Goal: Task Accomplishment & Management: Manage account settings

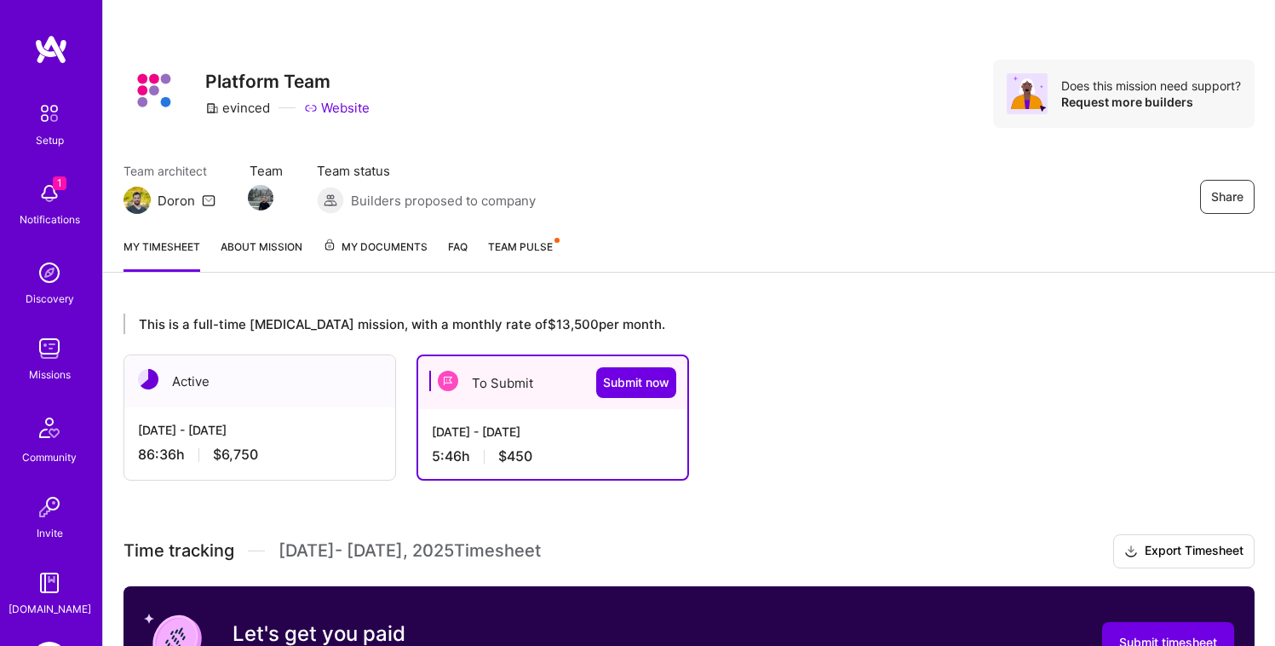
click at [391, 248] on span "My Documents" at bounding box center [375, 247] width 105 height 19
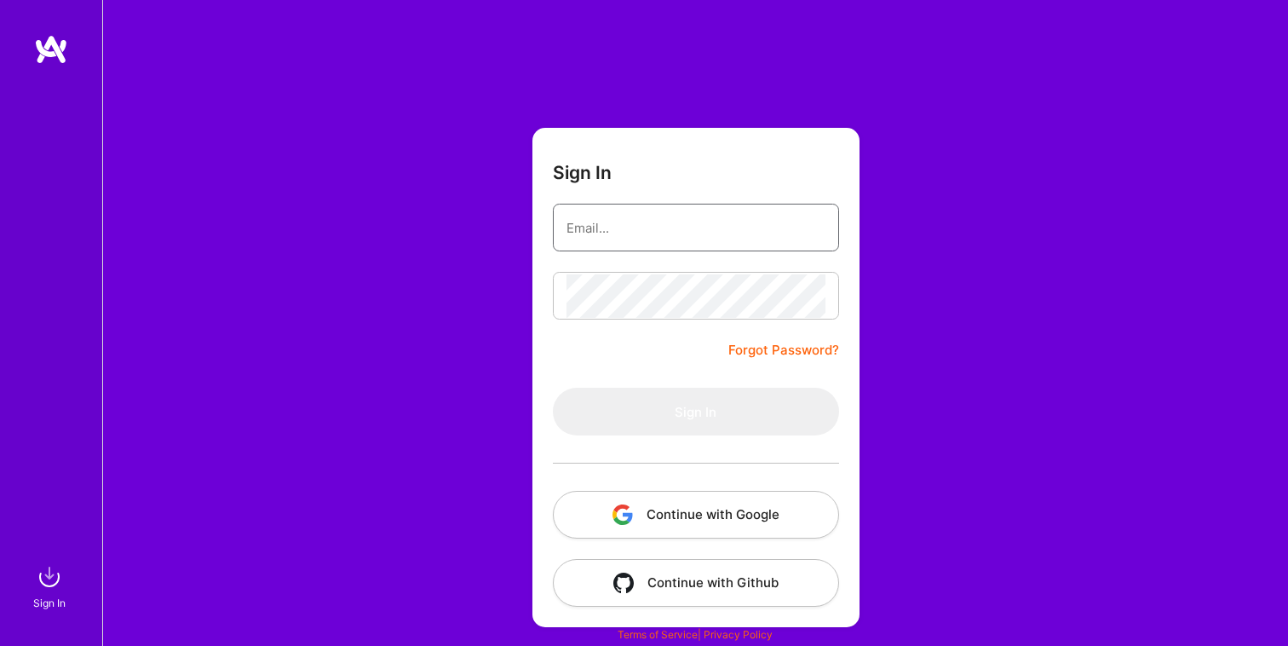
type input "[EMAIL_ADDRESS][PERSON_NAME][DOMAIN_NAME]"
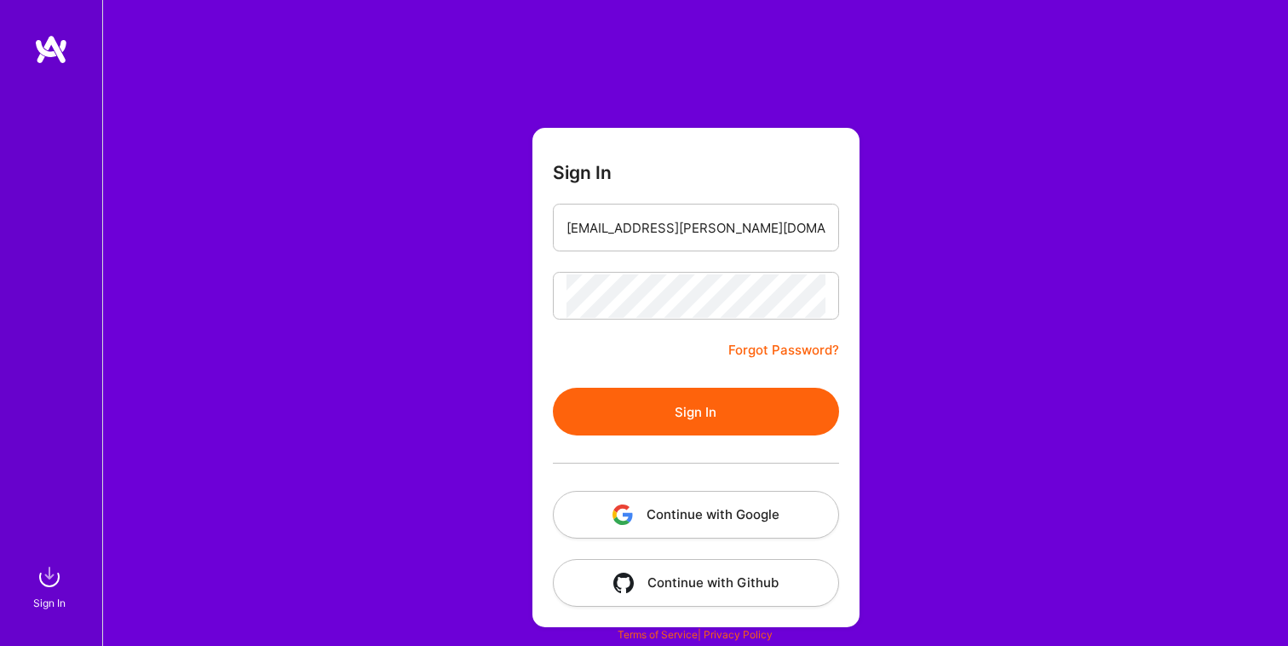
click at [687, 433] on button "Sign In" at bounding box center [696, 412] width 286 height 48
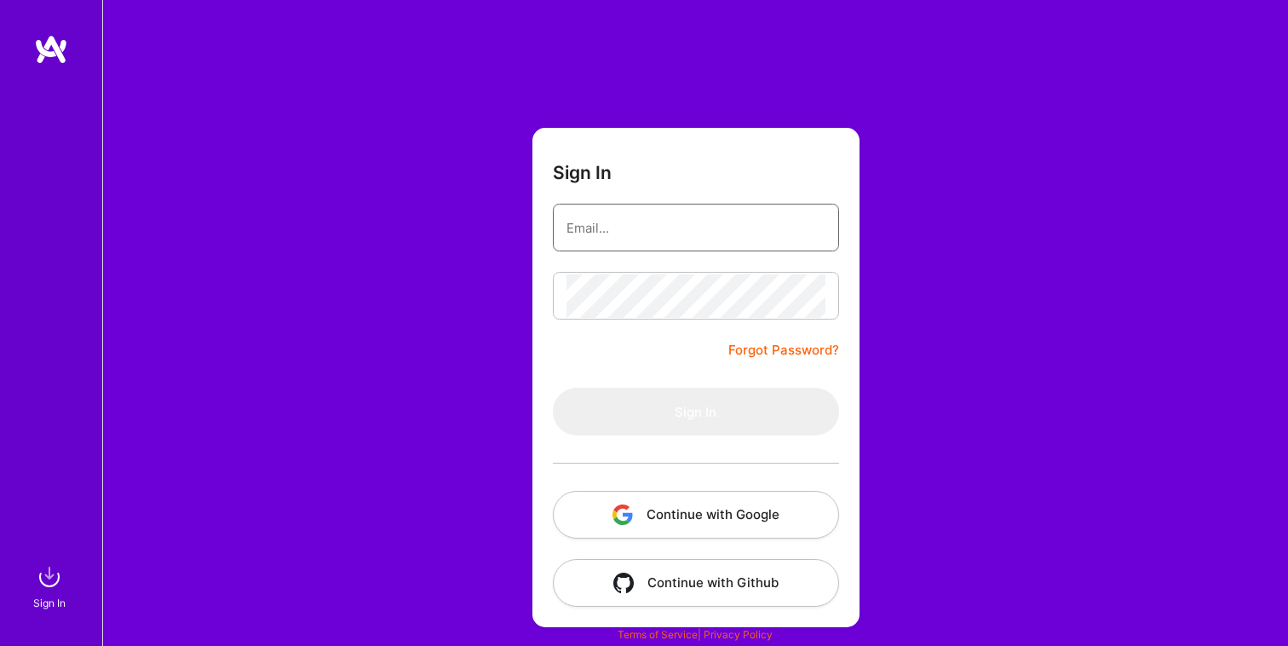
type input "[EMAIL_ADDRESS][PERSON_NAME][DOMAIN_NAME]"
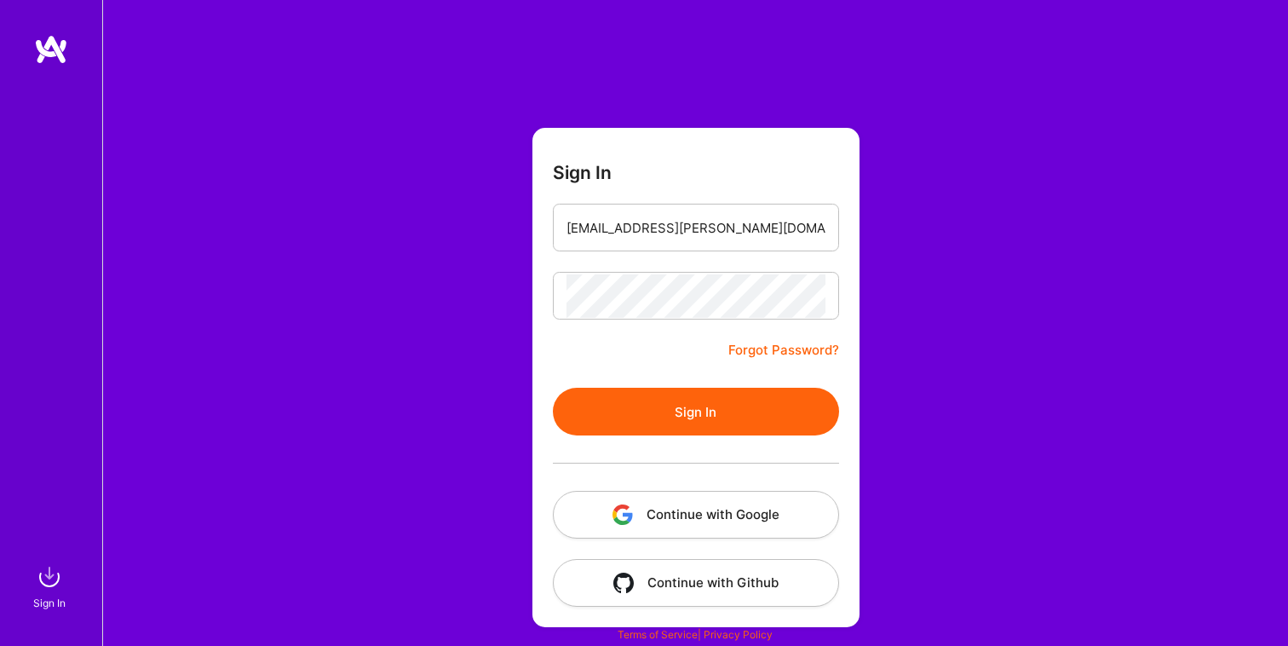
click at [704, 401] on button "Sign In" at bounding box center [696, 412] width 286 height 48
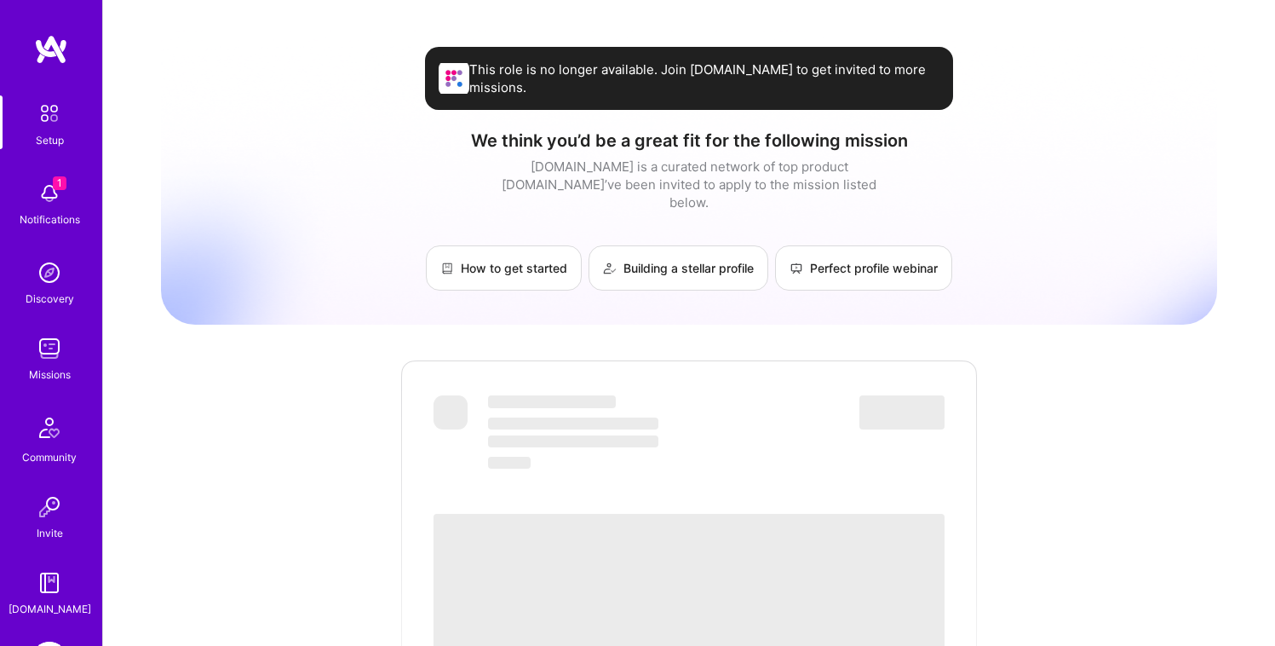
click at [39, 199] on img at bounding box center [49, 193] width 34 height 34
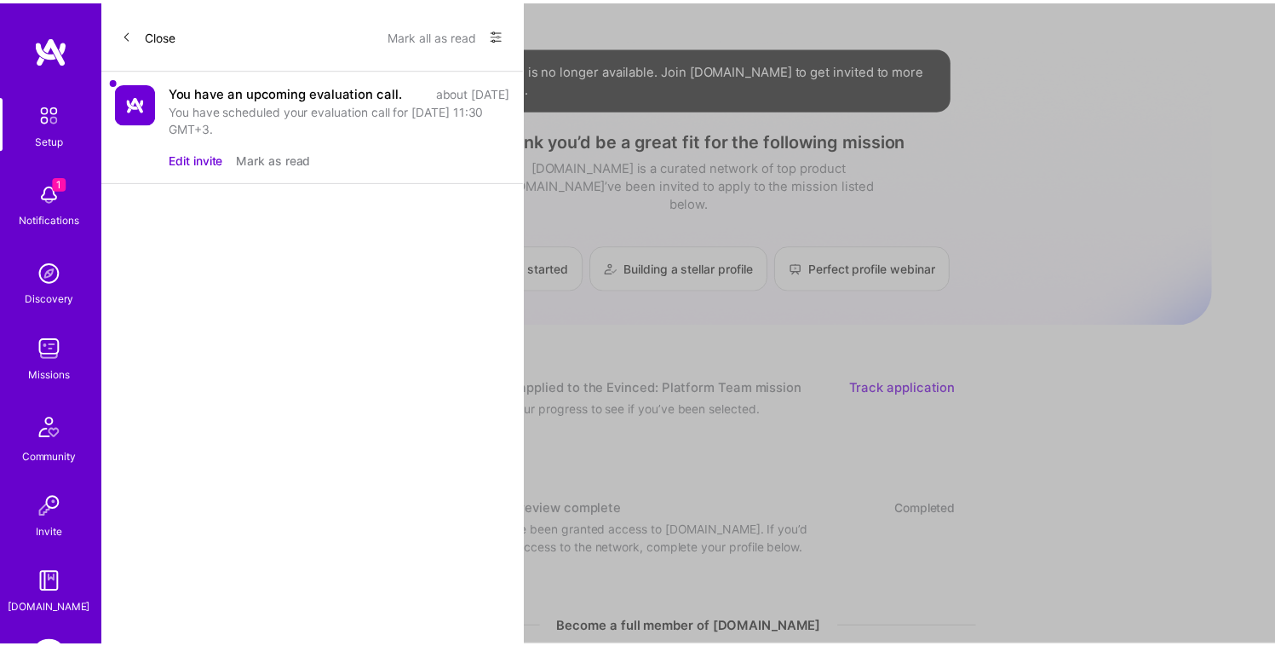
scroll to position [122, 0]
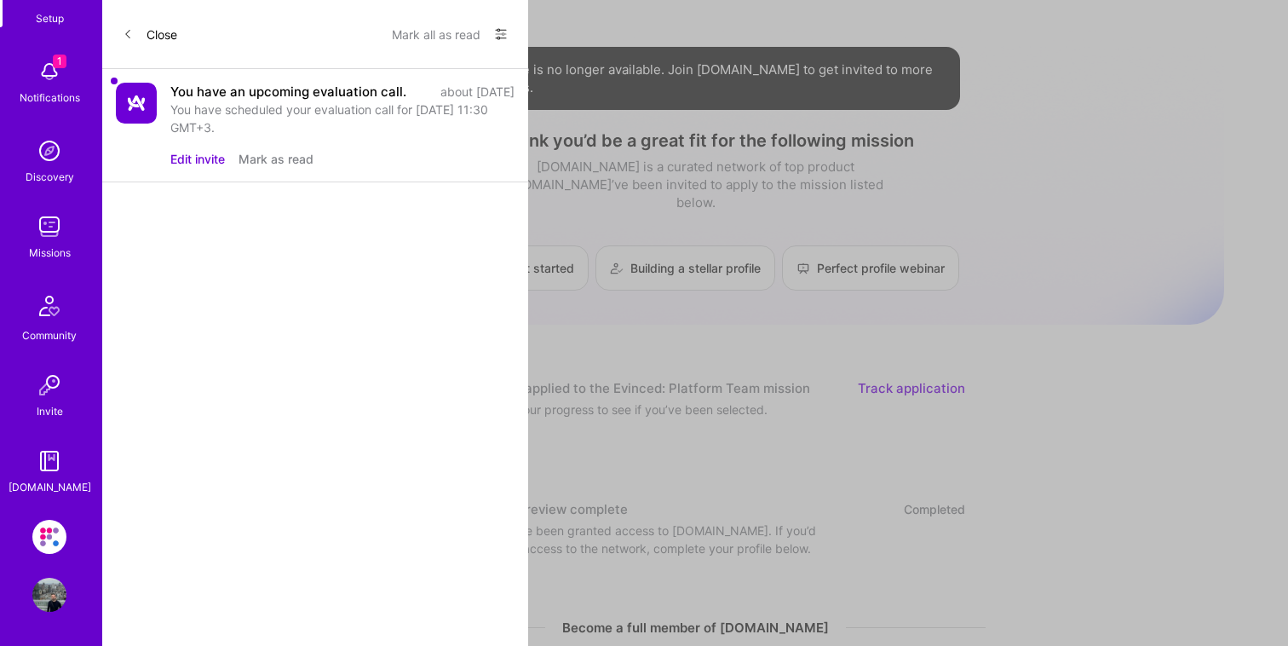
click at [42, 221] on img at bounding box center [49, 227] width 34 height 34
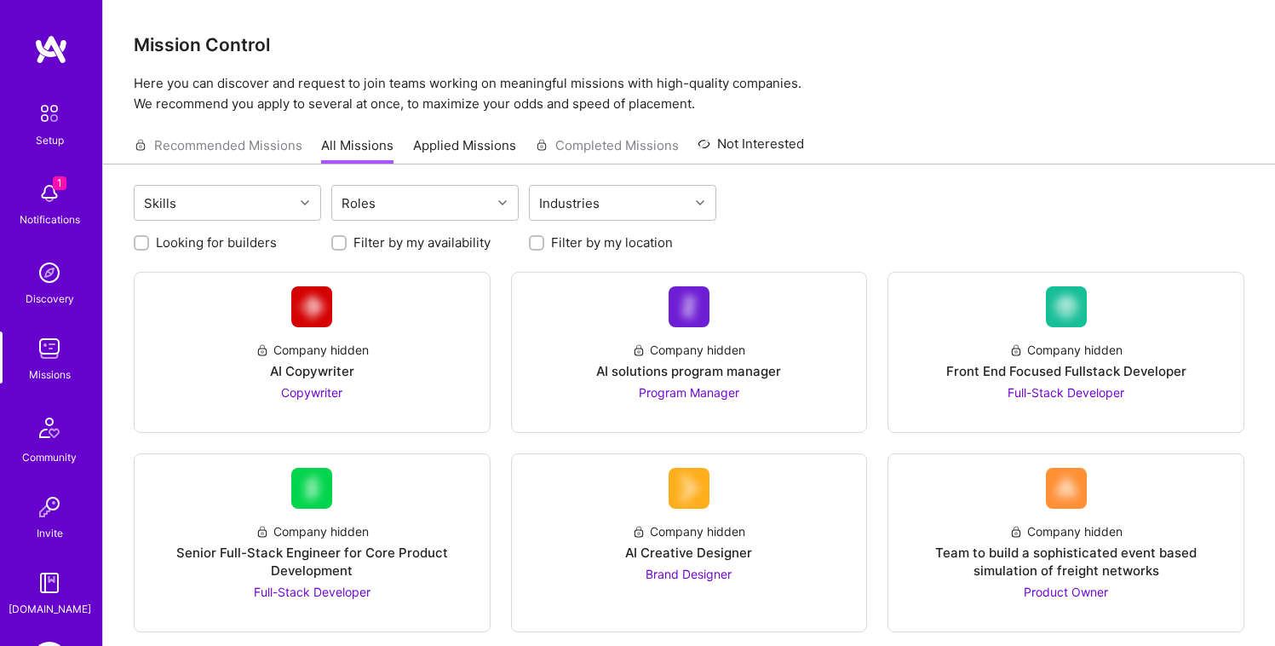
click at [456, 152] on link "Applied Missions" at bounding box center [464, 150] width 103 height 28
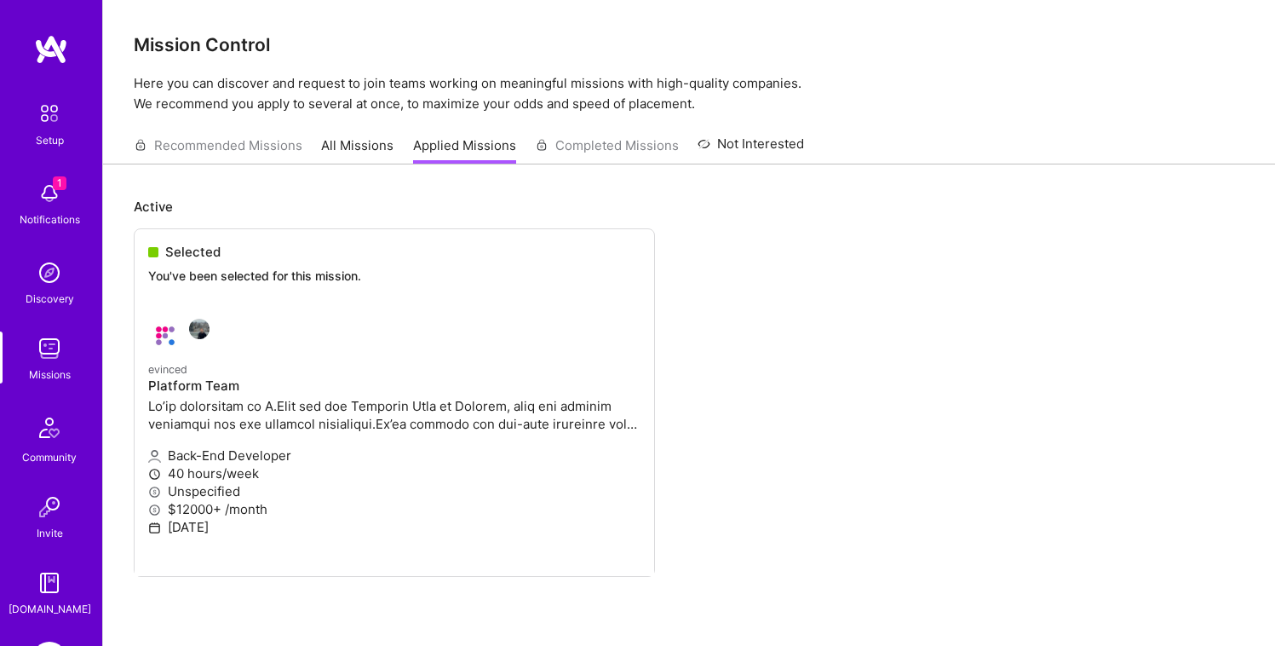
scroll to position [122, 0]
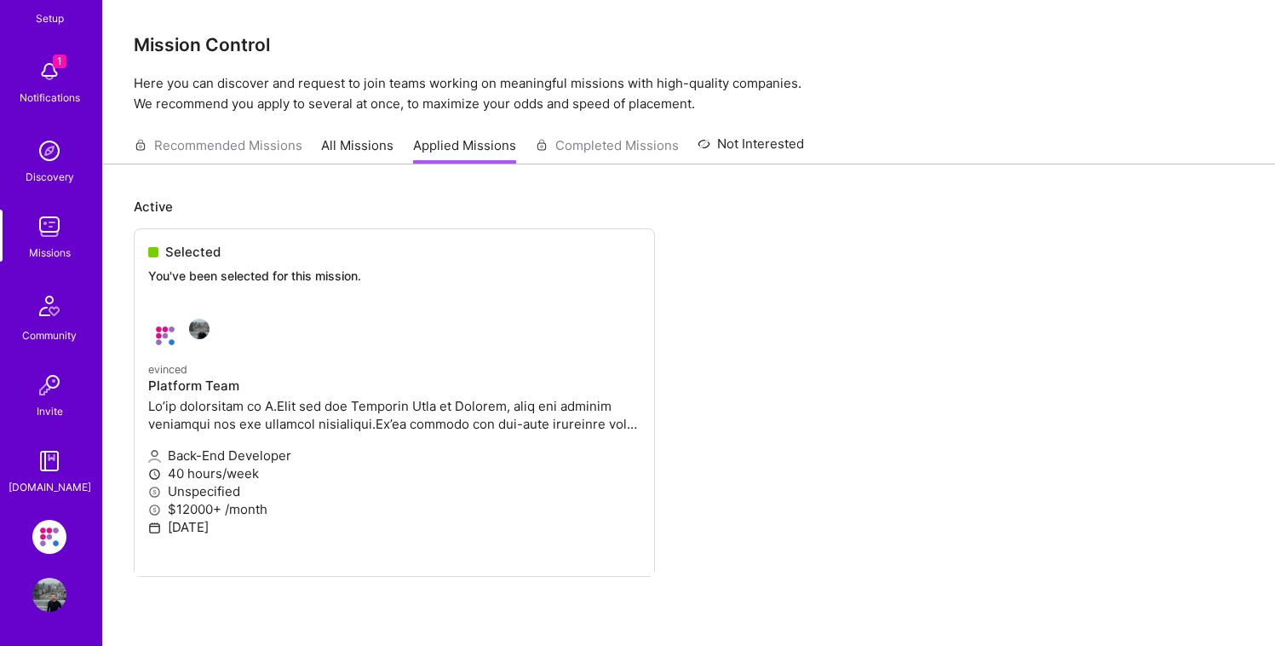
click at [32, 531] on img at bounding box center [49, 537] width 34 height 34
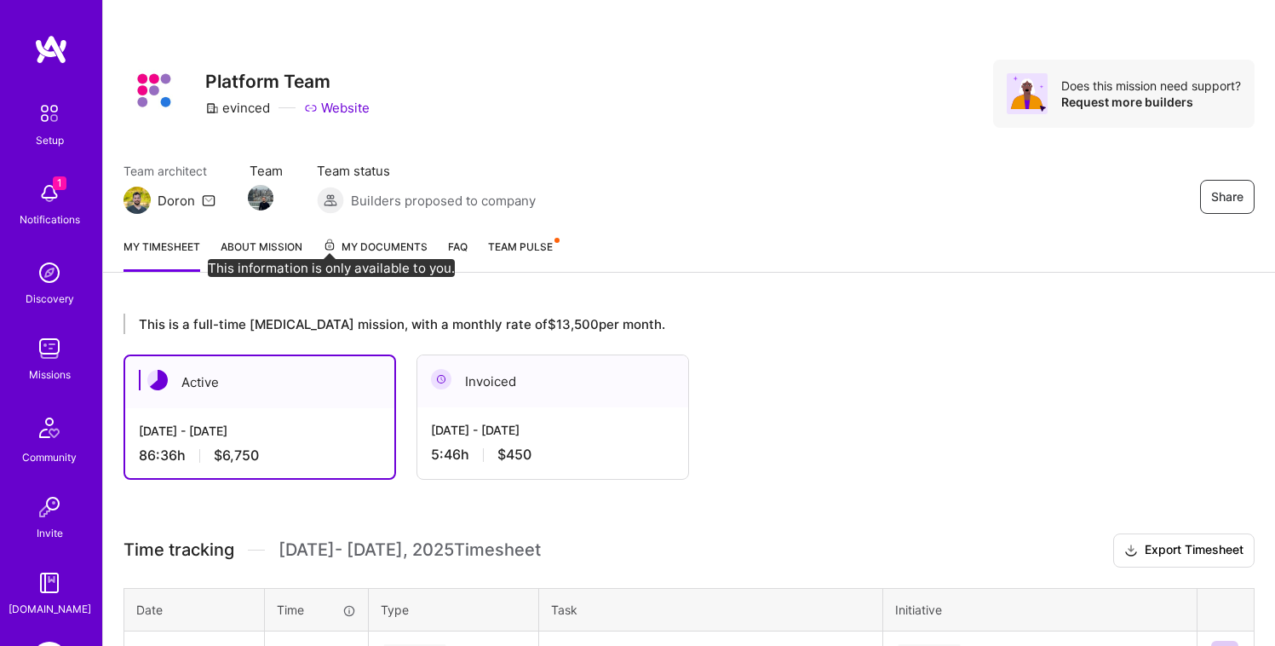
click at [417, 258] on link "My Documents" at bounding box center [375, 255] width 105 height 34
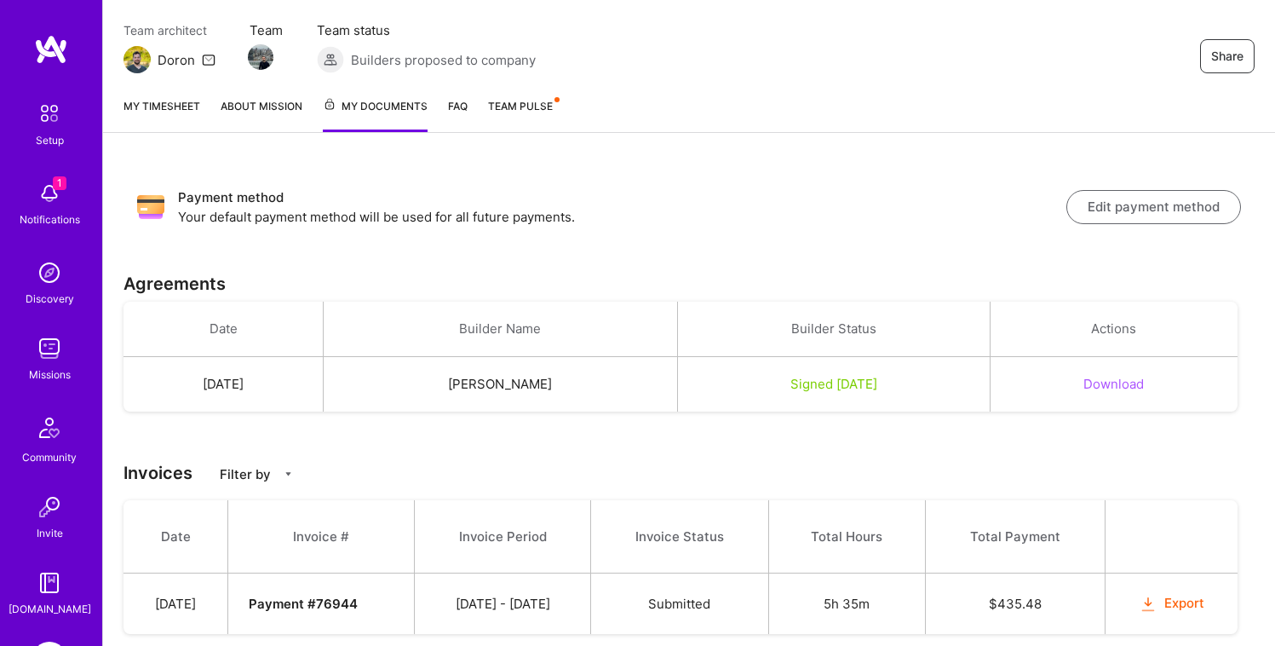
scroll to position [187, 0]
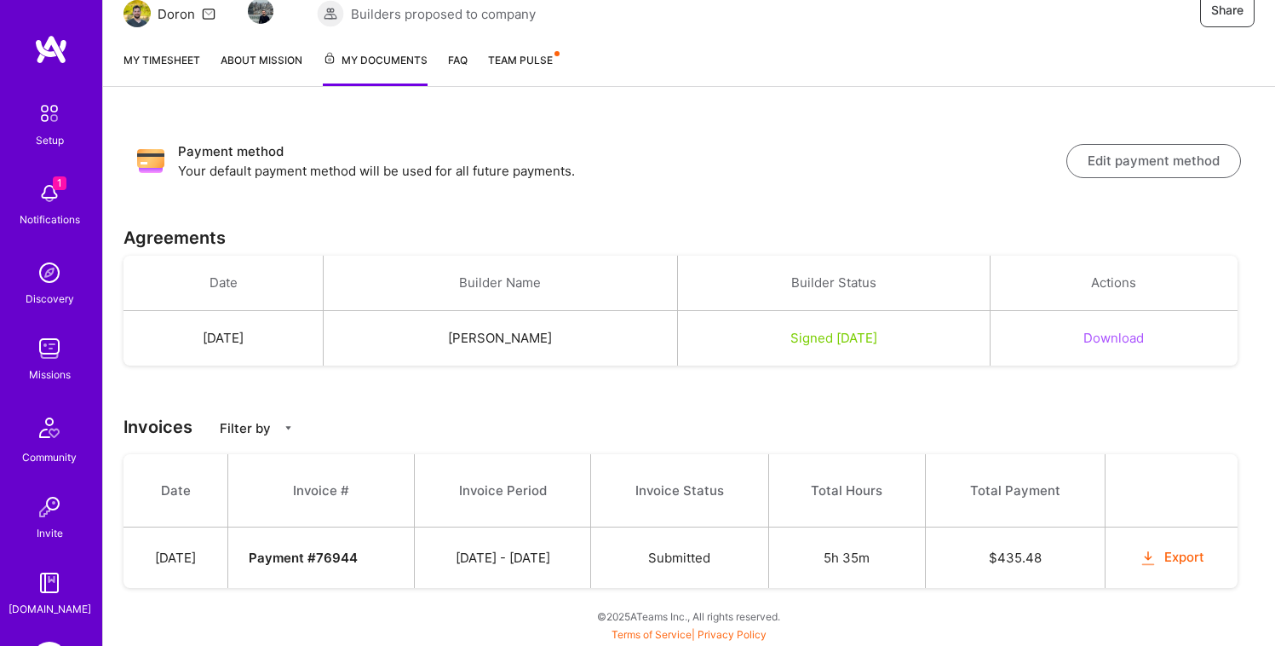
click at [1114, 340] on button "Download" at bounding box center [1114, 338] width 60 height 18
click at [1190, 558] on button "Export" at bounding box center [1172, 558] width 66 height 20
